Goal: Task Accomplishment & Management: Manage account settings

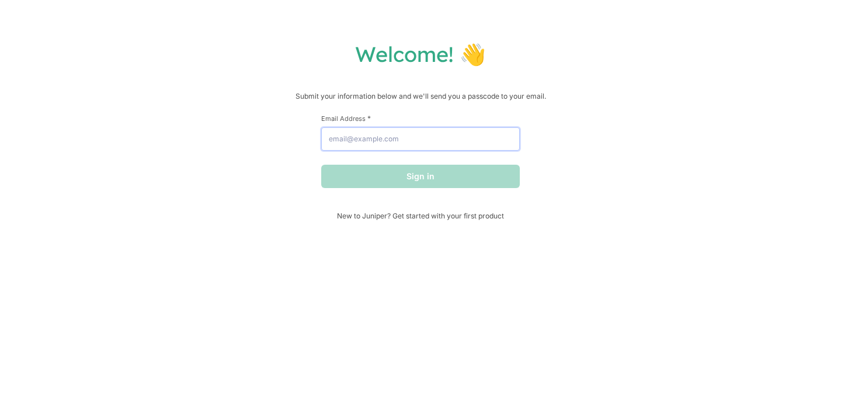
click at [397, 140] on input "Email Address *" at bounding box center [420, 138] width 199 height 23
type input "[PERSON_NAME][EMAIL_ADDRESS][DOMAIN_NAME]"
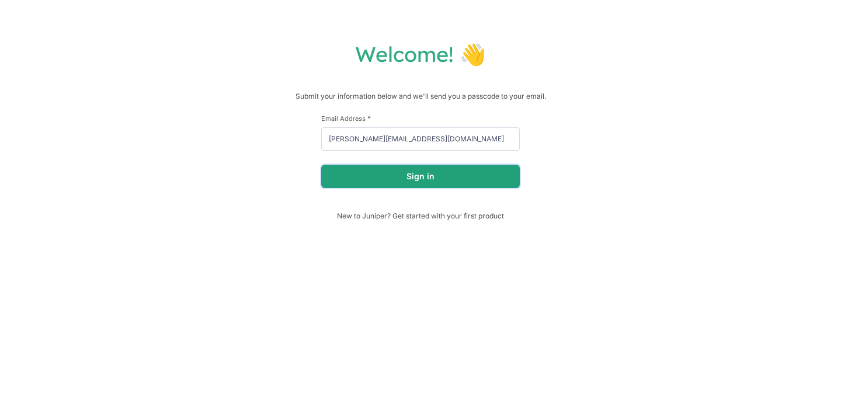
click at [399, 174] on button "Sign in" at bounding box center [420, 176] width 199 height 23
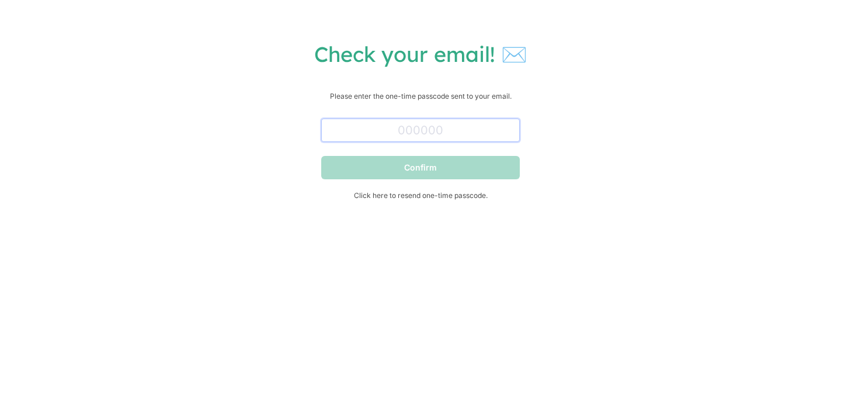
paste input "429573"
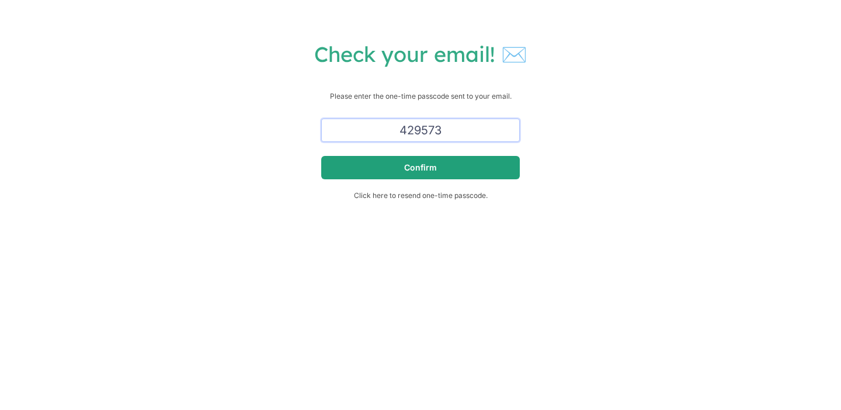
type input "429573"
click at [409, 170] on button "Confirm" at bounding box center [420, 167] width 199 height 23
